Goal: Book appointment/travel/reservation

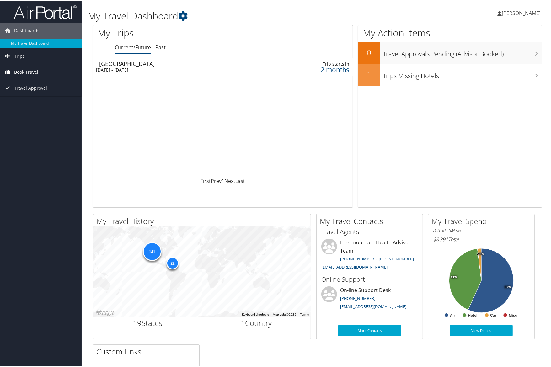
click at [32, 74] on span "Book Travel" at bounding box center [26, 72] width 24 height 16
click at [17, 41] on link "My Travel Dashboard" at bounding box center [41, 42] width 82 height 9
click at [31, 67] on span "Book Travel" at bounding box center [26, 72] width 24 height 16
click at [30, 32] on span "Dashboards" at bounding box center [26, 30] width 25 height 16
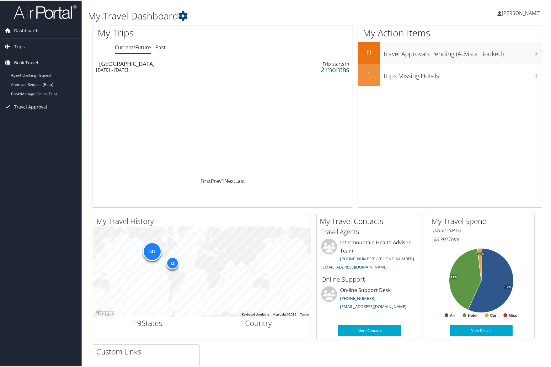
click at [30, 32] on span "Dashboards" at bounding box center [26, 30] width 25 height 16
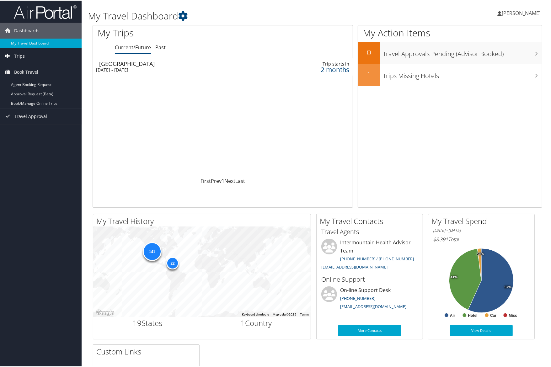
click at [19, 53] on span "Trips" at bounding box center [19, 56] width 11 height 16
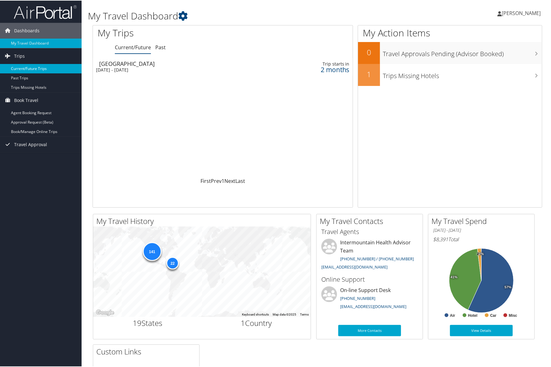
click at [25, 68] on link "Current/Future Trips" at bounding box center [41, 67] width 82 height 9
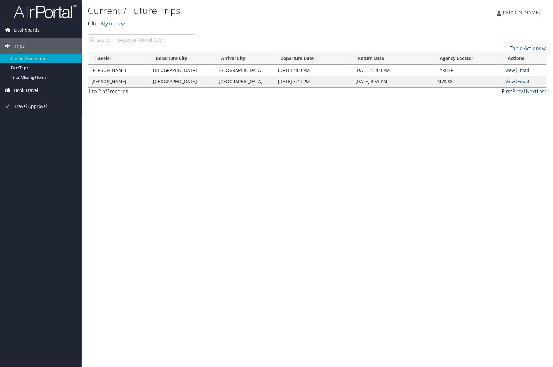
click at [26, 89] on span "Book Travel" at bounding box center [26, 91] width 24 height 16
click at [31, 120] on link "Book/Manage Online Trips" at bounding box center [41, 121] width 82 height 9
